Goal: Task Accomplishment & Management: Manage account settings

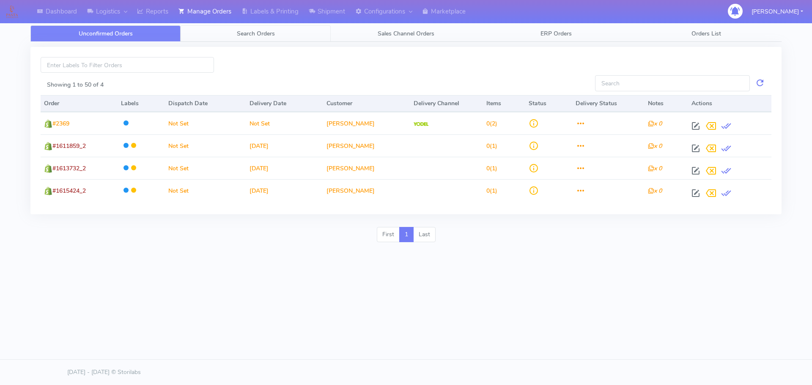
click at [271, 33] on span "Search Orders" at bounding box center [256, 34] width 38 height 8
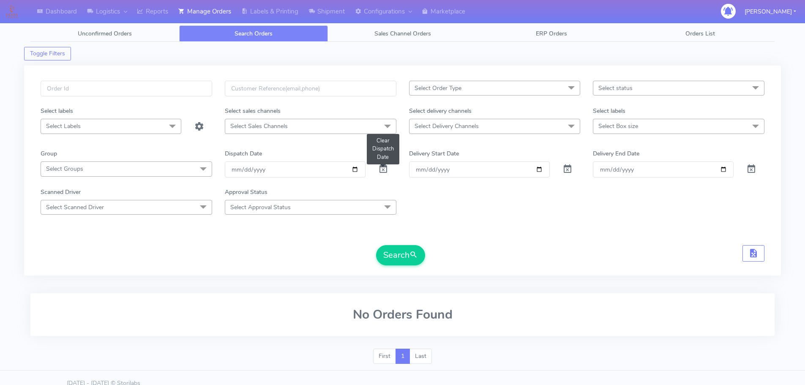
click at [386, 168] on span at bounding box center [383, 171] width 10 height 8
click at [142, 77] on div "Select Order Type Select All MEALS ATAVI One Off Pasta Club Gift Kit Event Unkn…" at bounding box center [402, 171] width 757 height 210
click at [147, 81] on input "text" at bounding box center [127, 89] width 172 height 16
paste input "1615376"
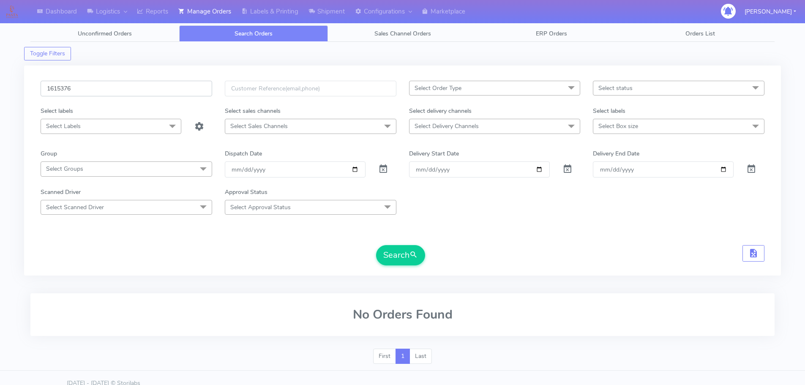
type input "1615376"
click at [376, 245] on button "Search" at bounding box center [400, 255] width 49 height 20
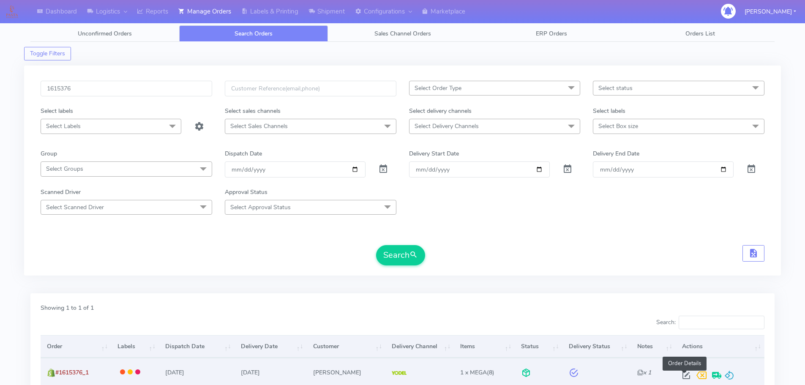
click at [685, 376] on span at bounding box center [686, 377] width 15 height 8
select select "5"
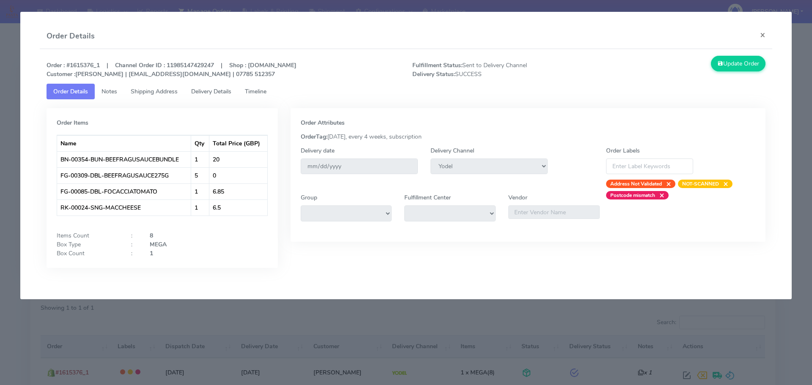
click at [249, 93] on span "Timeline" at bounding box center [256, 91] width 22 height 8
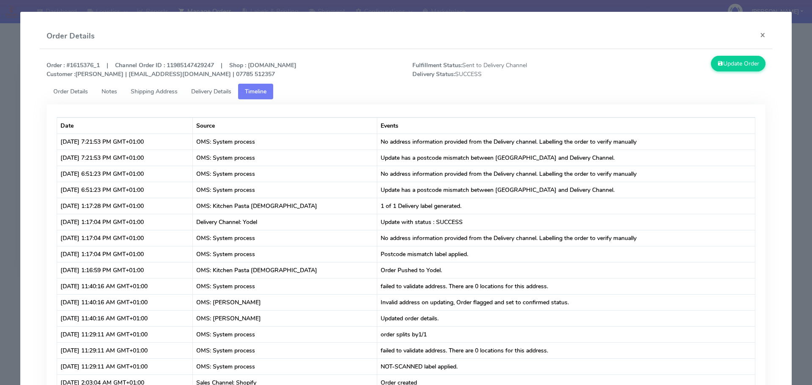
click at [216, 90] on span "Delivery Details" at bounding box center [211, 91] width 40 height 8
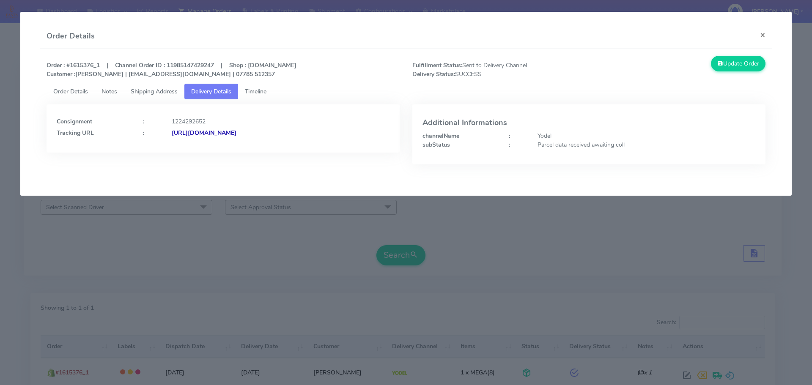
click at [254, 94] on span "Timeline" at bounding box center [256, 91] width 22 height 8
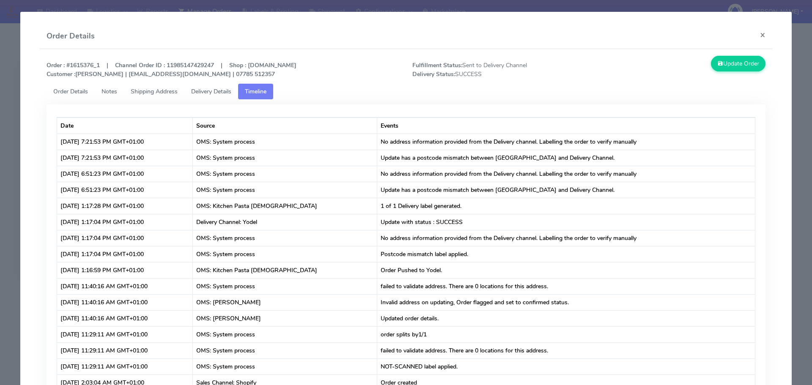
click at [9, 77] on modal-container "Order Details × Order : #1615376_1 | Channel Order ID : 11985147429247 | Shop :…" at bounding box center [406, 192] width 812 height 385
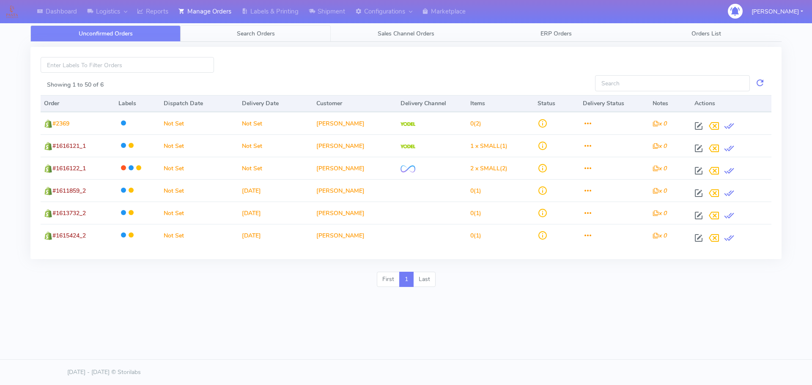
click at [258, 36] on span "Search Orders" at bounding box center [256, 34] width 38 height 8
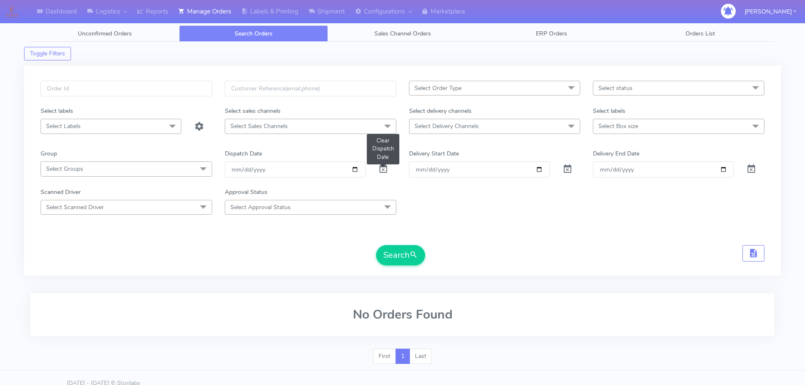
click at [379, 167] on span at bounding box center [383, 171] width 10 height 8
click at [152, 89] on input "text" at bounding box center [127, 89] width 172 height 16
paste input "1616121"
type input "1616121"
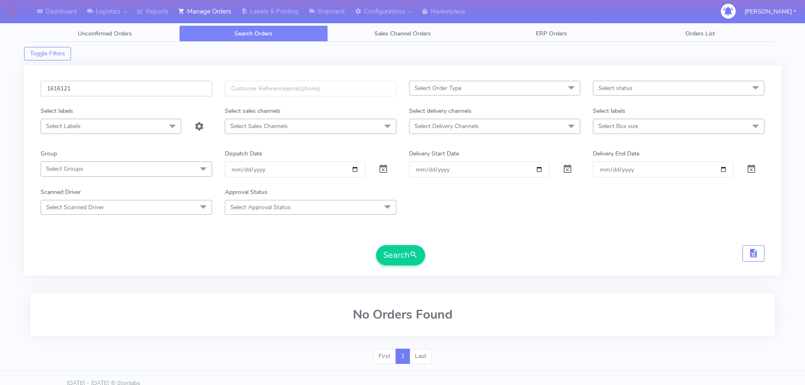
click at [376, 245] on button "Search" at bounding box center [400, 255] width 49 height 20
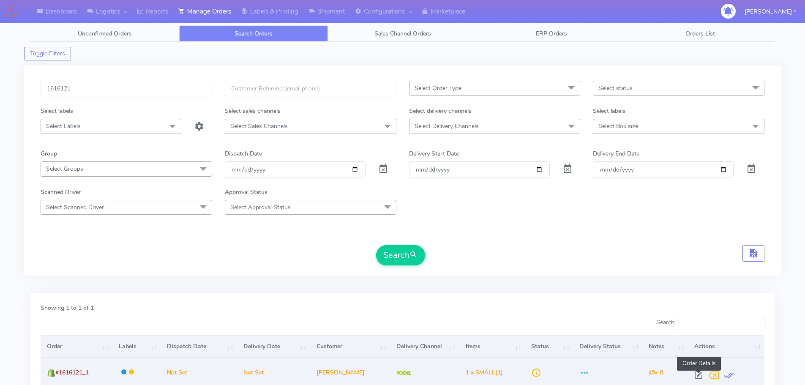
click at [695, 373] on span at bounding box center [698, 377] width 15 height 8
select select "5"
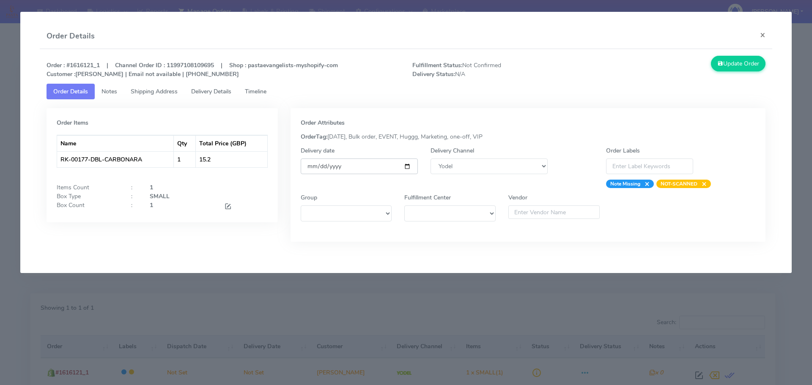
click at [407, 164] on input "date" at bounding box center [359, 167] width 117 height 16
type input "2025-08-16"
click at [263, 88] on span "Timeline" at bounding box center [256, 91] width 22 height 8
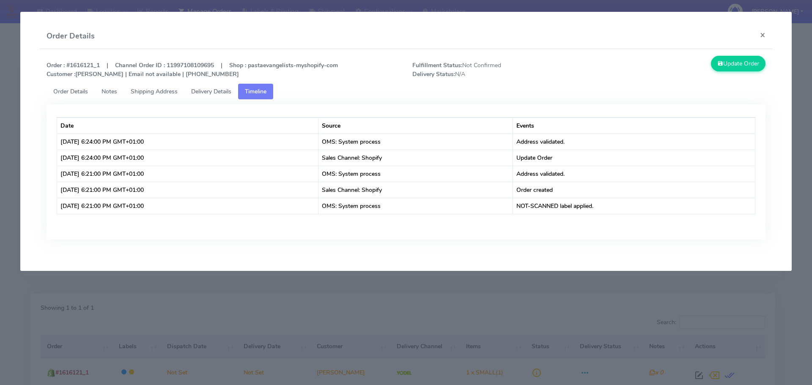
click at [71, 89] on span "Order Details" at bounding box center [70, 91] width 35 height 8
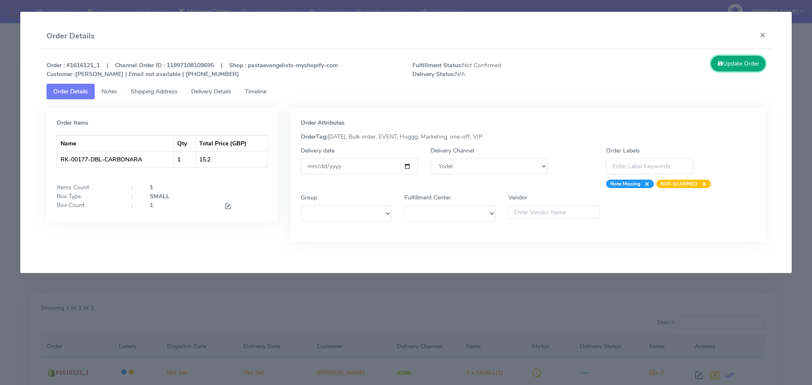
click at [729, 62] on button "Update Order" at bounding box center [738, 64] width 55 height 16
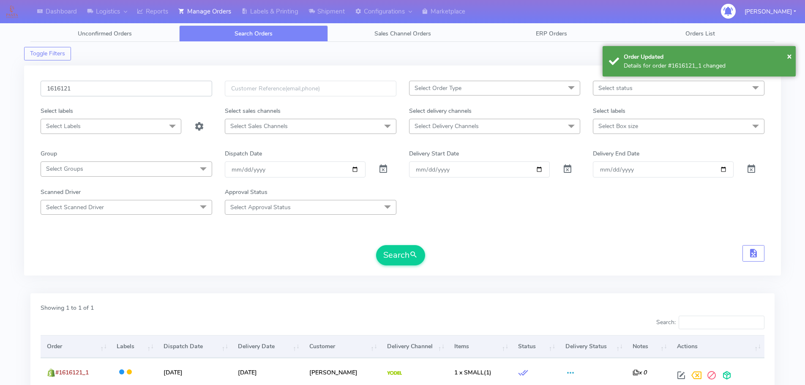
click at [163, 84] on input "1616121" at bounding box center [127, 89] width 172 height 16
paste input "2"
type input "1616122"
click at [376, 245] on button "Search" at bounding box center [400, 255] width 49 height 20
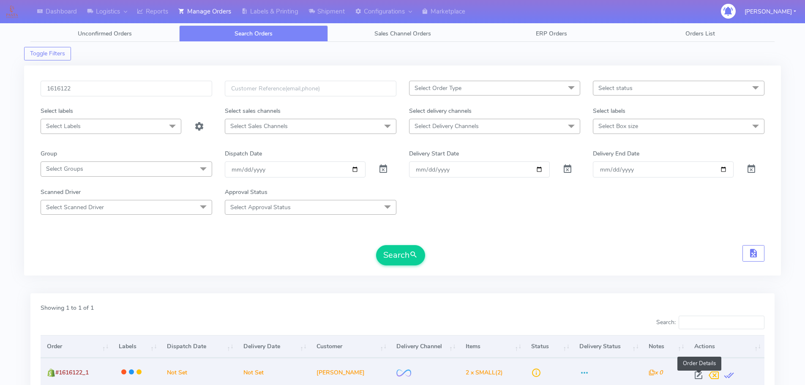
click at [700, 376] on span at bounding box center [698, 377] width 15 height 8
select select "2"
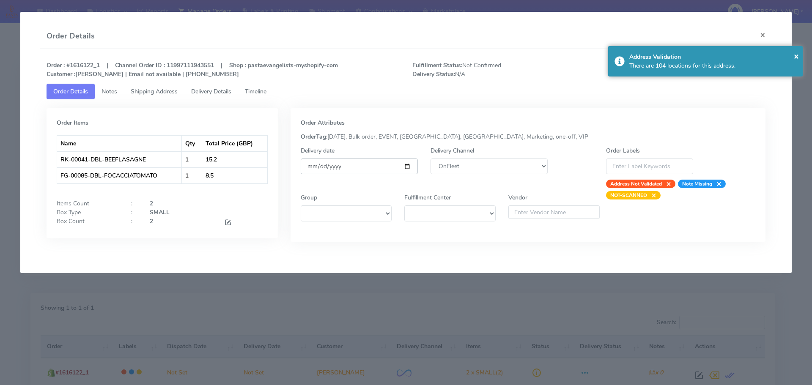
click at [405, 164] on input "date" at bounding box center [359, 167] width 117 height 16
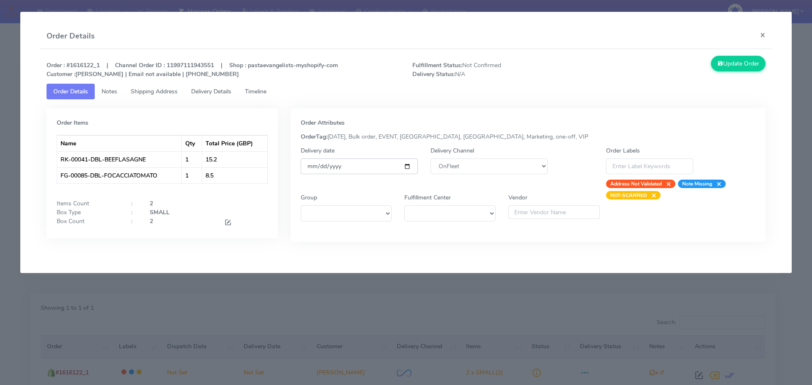
type input "2025-08-16"
click at [260, 95] on span "Timeline" at bounding box center [256, 91] width 22 height 8
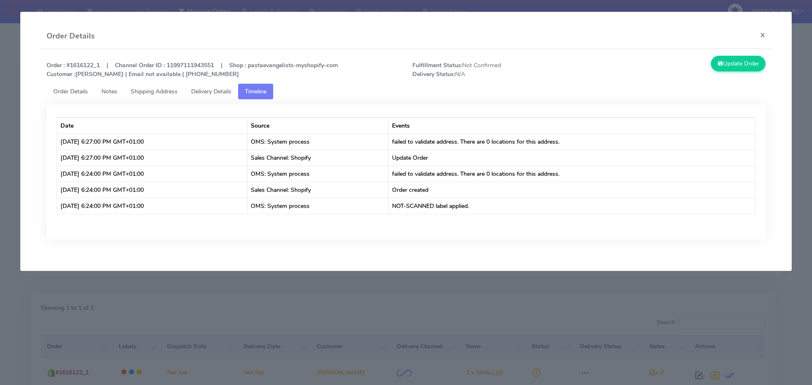
click at [146, 90] on span "Shipping Address" at bounding box center [154, 91] width 47 height 8
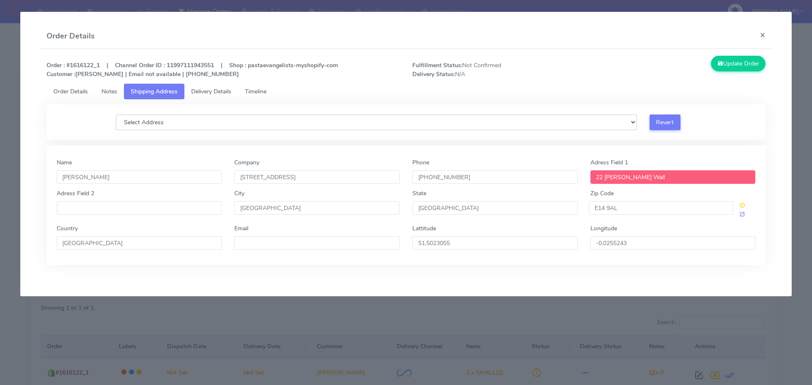
click at [294, 120] on select "Select Address 2503, Landmark West, , , , London, Flat 2107, Landmark West Towe…" at bounding box center [376, 123] width 521 height 16
click at [312, 84] on ul "Order Details Notes Shipping Address Delivery Details Timeline" at bounding box center [405, 92] width 719 height 16
click at [325, 119] on select "Select Address 2503, Landmark West, , , , London, Flat 2107, Landmark West Towe…" at bounding box center [376, 123] width 521 height 16
click at [122, 39] on div "Order Details ×" at bounding box center [406, 36] width 733 height 25
drag, startPoint x: 327, startPoint y: 122, endPoint x: 315, endPoint y: 129, distance: 13.5
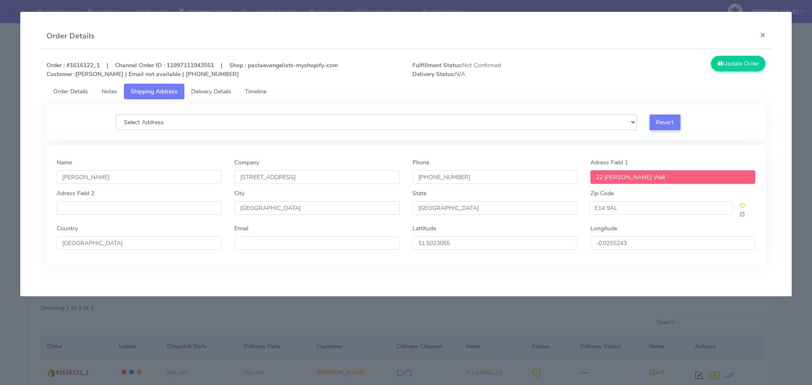
click at [327, 122] on select "Select Address 2503, Landmark West, , , , London, Flat 2107, Landmark West Towe…" at bounding box center [376, 123] width 521 height 16
select select "Flat 2201, Landmark West Tower, 22 Marsh Wall, , , London,"
click at [116, 115] on select "Select Address 2503, Landmark West, , , , London, Flat 2107, Landmark West Towe…" at bounding box center [376, 123] width 521 height 16
type input "Landmark West Tower"
type input "Flat 2201"
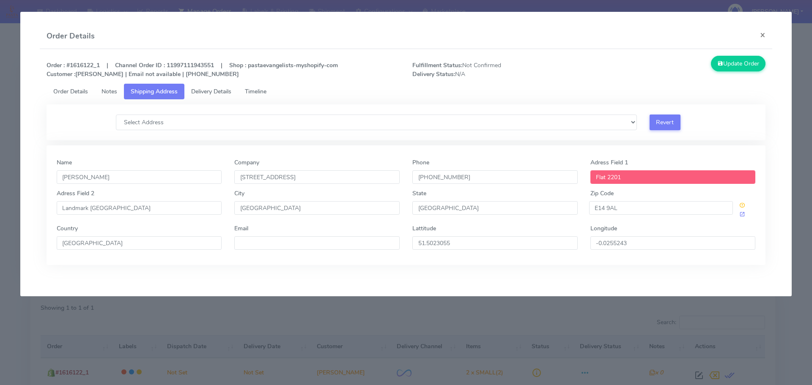
click at [88, 63] on strong "Order : #1616122_1 | Channel Order ID : 11997111943551 | Shop : pastaevangelist…" at bounding box center [191, 69] width 291 height 17
copy strong "1616122_1"
click at [637, 176] on input "Flat 2201" at bounding box center [672, 177] width 165 height 14
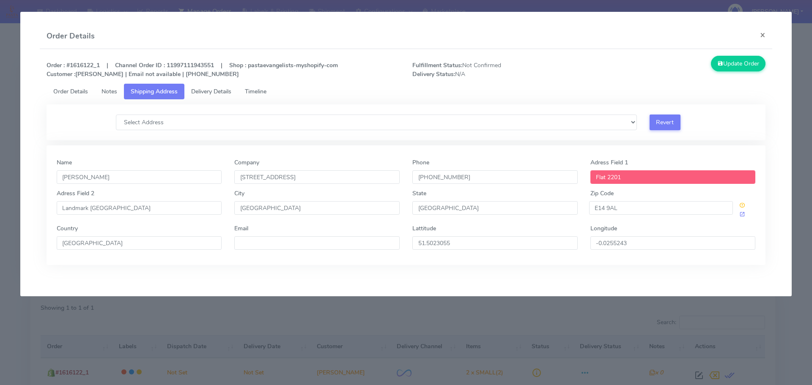
click at [637, 176] on input "Flat 2201" at bounding box center [672, 177] width 165 height 14
click at [200, 202] on input "Landmark West Tower" at bounding box center [139, 208] width 165 height 14
paste input "22 Marsh Wall"
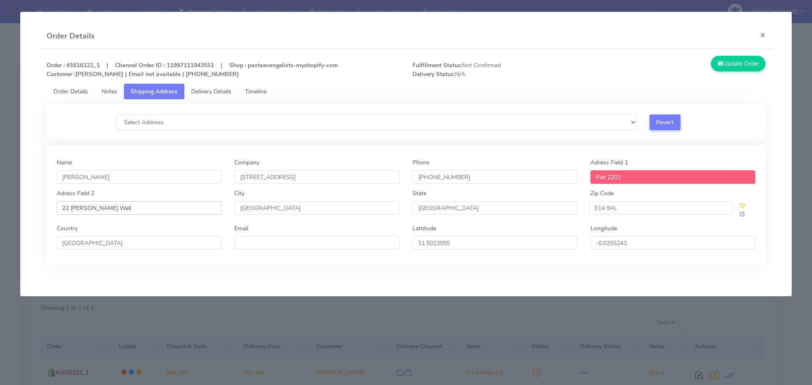
type input "22 Marsh Wall"
drag, startPoint x: 339, startPoint y: 177, endPoint x: 255, endPoint y: 178, distance: 84.1
click at [255, 178] on input "2201 Landmark West Tower" at bounding box center [316, 177] width 165 height 14
type input "2201"
click at [663, 179] on input "Flat 2201" at bounding box center [672, 177] width 165 height 14
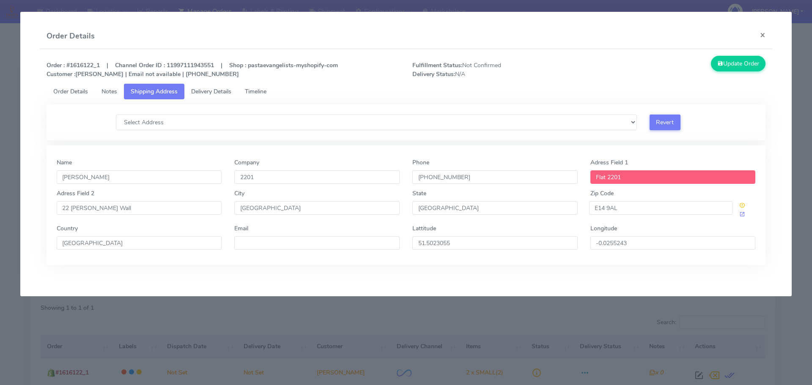
paste input "Landmark West Tower"
type input "Flat 2201 Landmark West Tower"
drag, startPoint x: 287, startPoint y: 180, endPoint x: 245, endPoint y: 175, distance: 42.2
click at [204, 175] on div "Name Steven Mcgunigel Company 2201 Phone +447956821992 Adress Field 1 Flat 2201…" at bounding box center [405, 173] width 711 height 31
click at [309, 154] on div "Name Steven Mcgunigel Company Phone +447956821992 Adress Field 1 Flat 2201 Land…" at bounding box center [405, 205] width 719 height 120
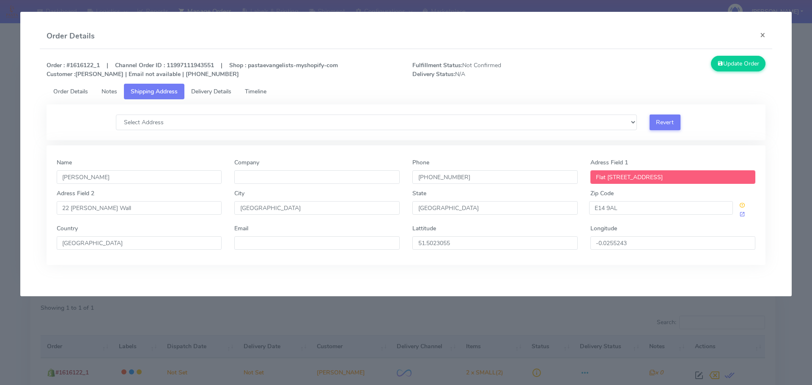
click at [83, 92] on span "Order Details" at bounding box center [70, 91] width 35 height 8
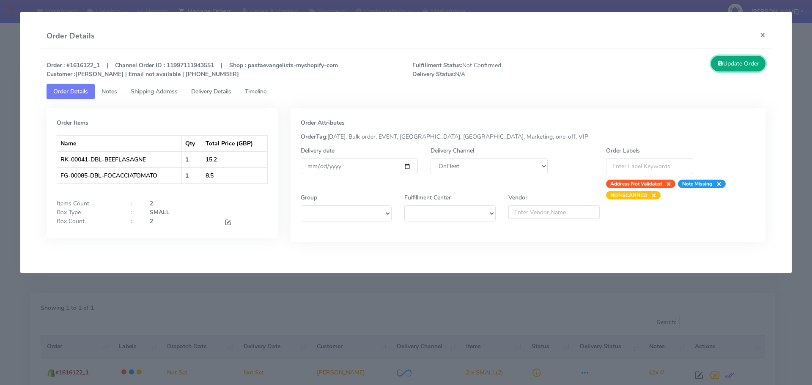
click at [739, 63] on button "Update Order" at bounding box center [738, 64] width 55 height 16
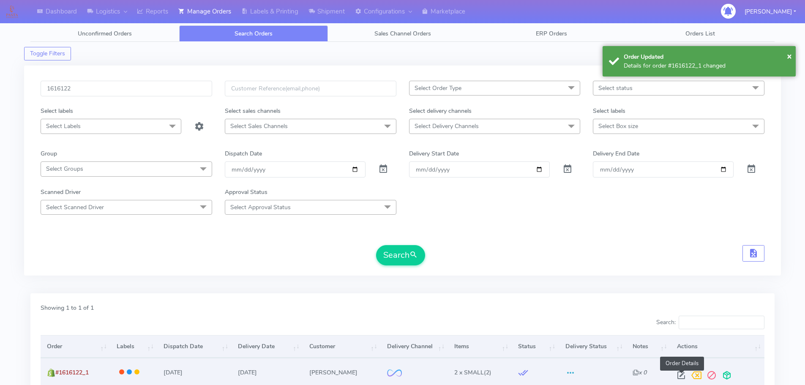
click at [683, 375] on span at bounding box center [681, 377] width 15 height 8
select select "2"
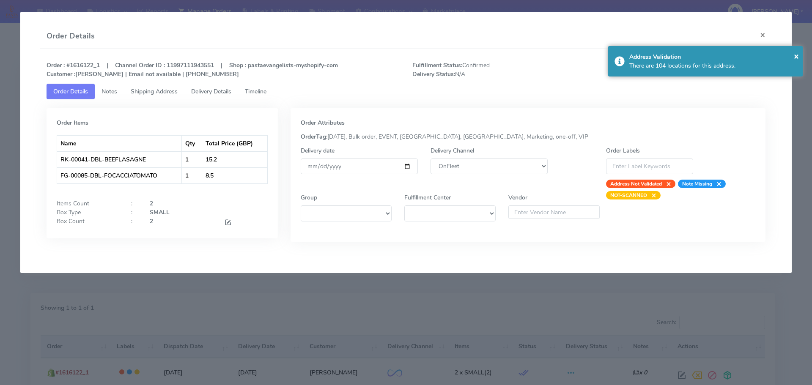
click at [255, 93] on span "Timeline" at bounding box center [256, 91] width 22 height 8
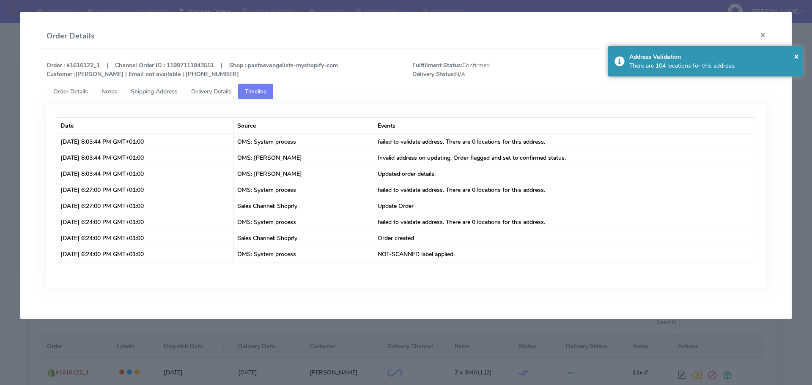
click at [173, 92] on span "Shipping Address" at bounding box center [154, 91] width 47 height 8
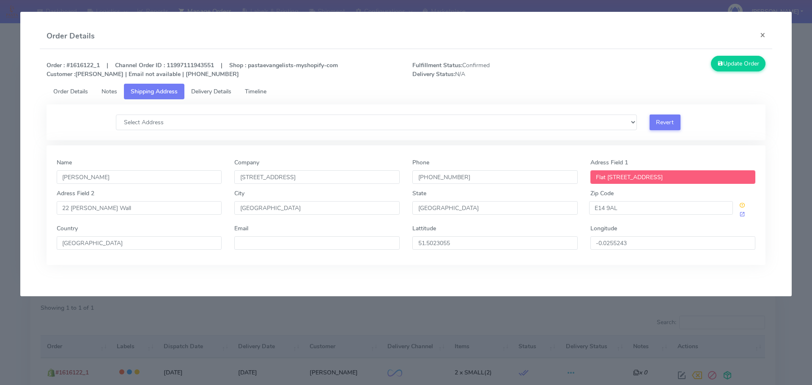
click at [74, 88] on span "Order Details" at bounding box center [70, 91] width 35 height 8
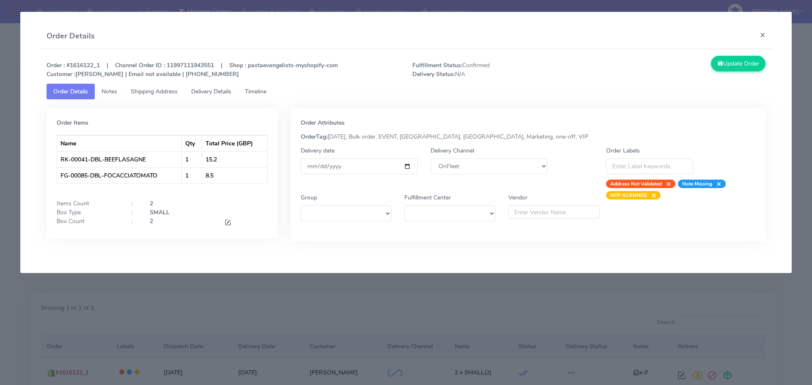
click at [434, 291] on modal-container "Order Details × Order : #1616122_1 | Channel Order ID : 11997111943551 | Shop :…" at bounding box center [406, 192] width 812 height 385
